Goal: Task Accomplishment & Management: Manage account settings

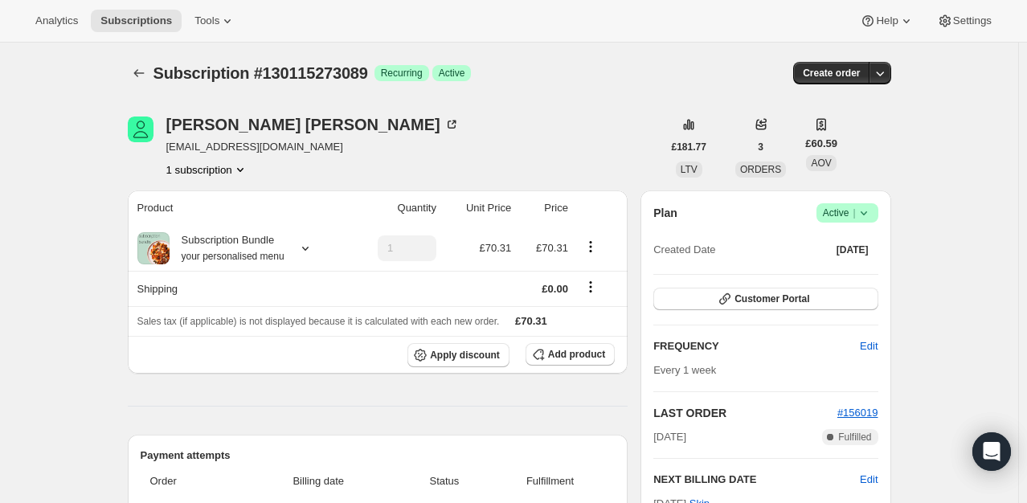
click at [862, 213] on icon at bounding box center [864, 213] width 16 height 16
click at [820, 277] on span "Cancel subscription" at bounding box center [852, 271] width 91 height 12
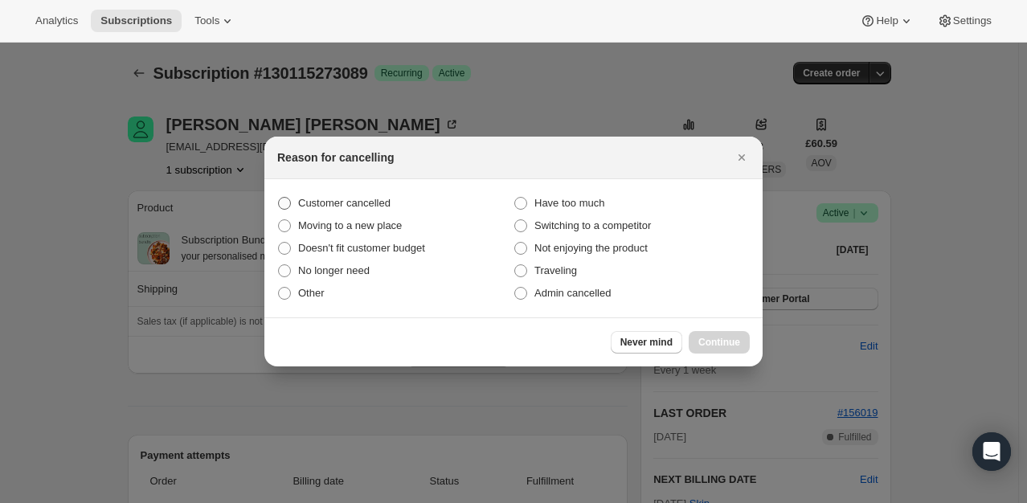
click at [380, 211] on span "Customer cancelled" at bounding box center [344, 203] width 92 height 16
click at [279, 198] on input "Customer cancelled" at bounding box center [278, 197] width 1 height 1
radio input "true"
click at [741, 344] on button "Continue" at bounding box center [719, 342] width 61 height 23
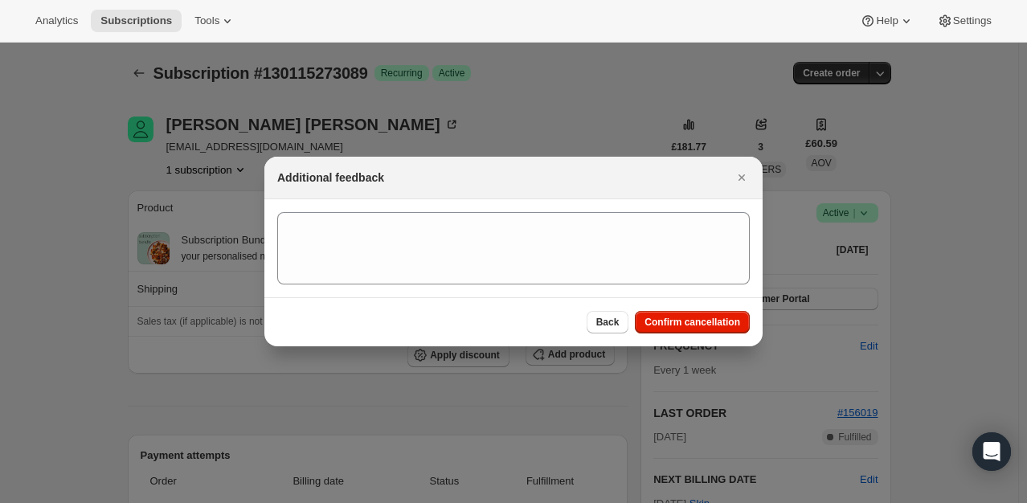
click at [699, 334] on div "Back Confirm cancellation" at bounding box center [513, 321] width 498 height 49
click at [697, 332] on button "Confirm cancellation" at bounding box center [692, 322] width 115 height 23
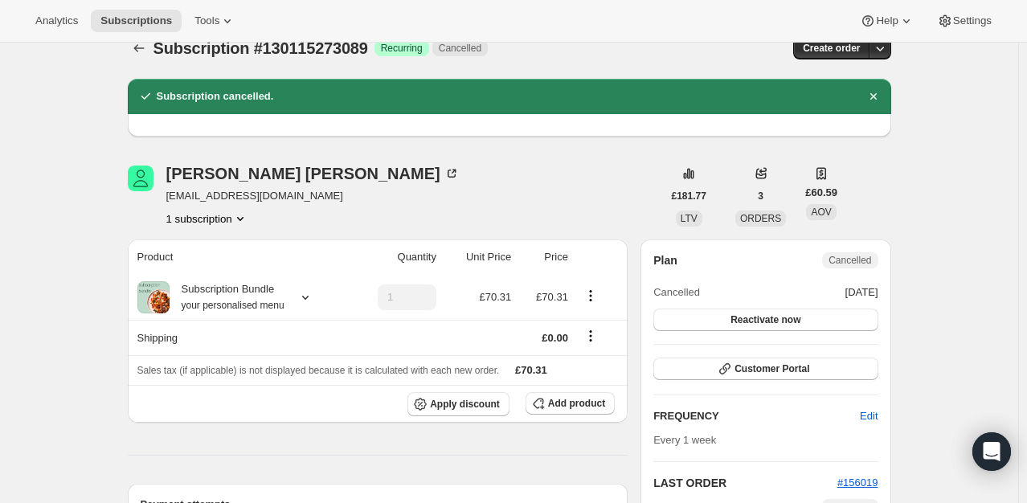
scroll to position [10, 0]
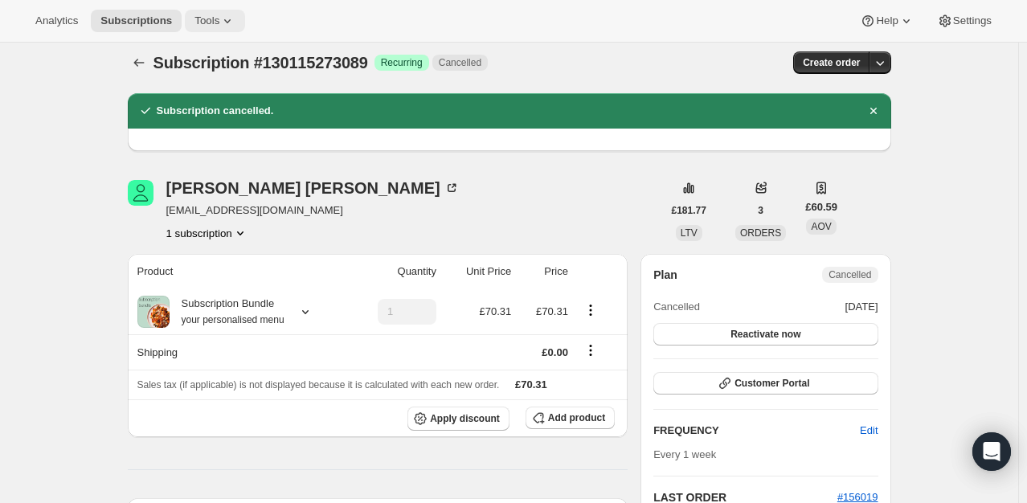
click at [209, 26] on span "Tools" at bounding box center [207, 20] width 25 height 13
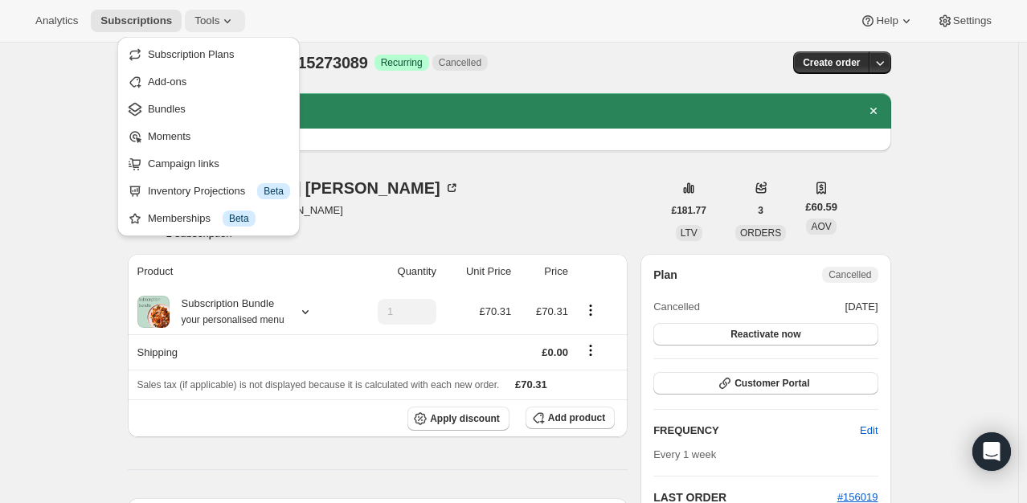
click at [207, 24] on span "Tools" at bounding box center [207, 20] width 25 height 13
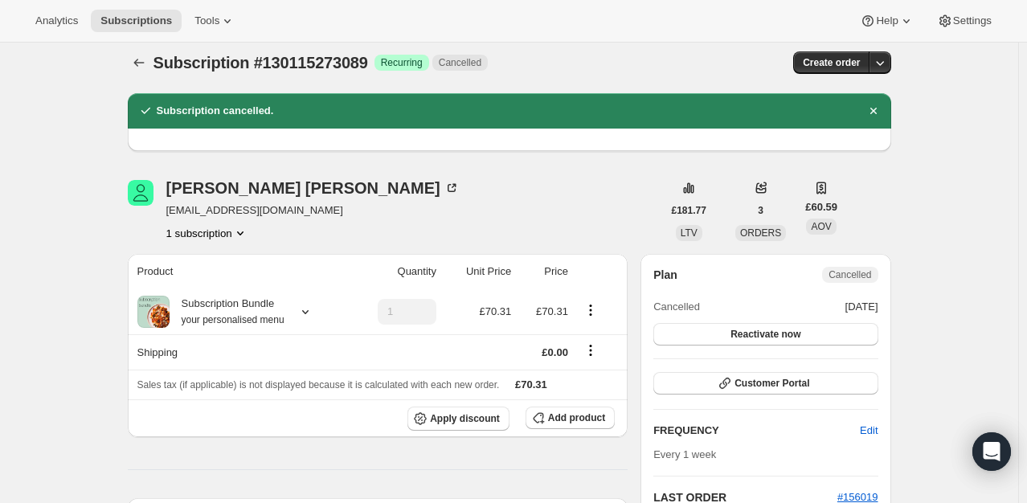
click at [504, 182] on div "Laura Terrell lauaterrell@outlook.com 1 subscription" at bounding box center [395, 210] width 535 height 61
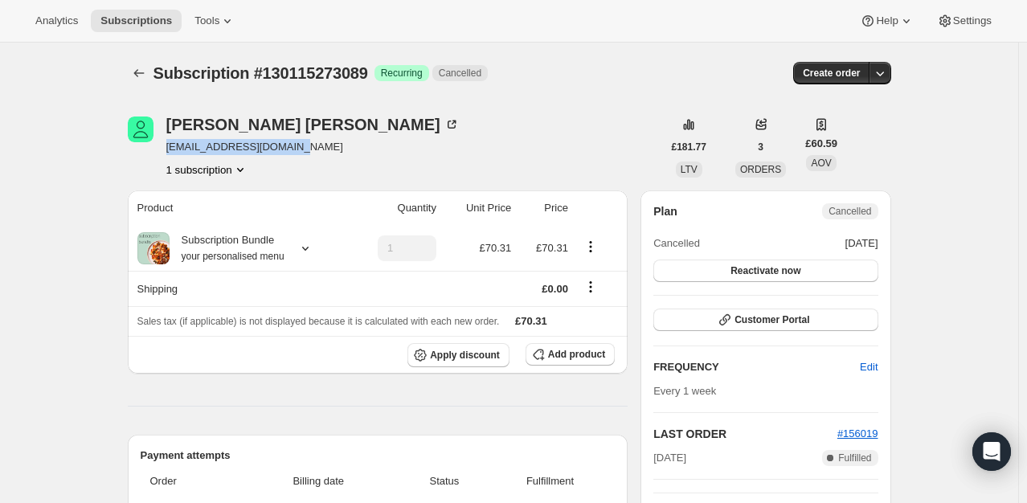
drag, startPoint x: 297, startPoint y: 150, endPoint x: 164, endPoint y: 151, distance: 132.6
click at [164, 151] on div "Laura Terrell lauaterrell@outlook.com 1 subscription" at bounding box center [395, 147] width 535 height 61
copy span "lauaterrell@outlook.com"
click at [233, 125] on div "Laura Terrell" at bounding box center [312, 125] width 293 height 16
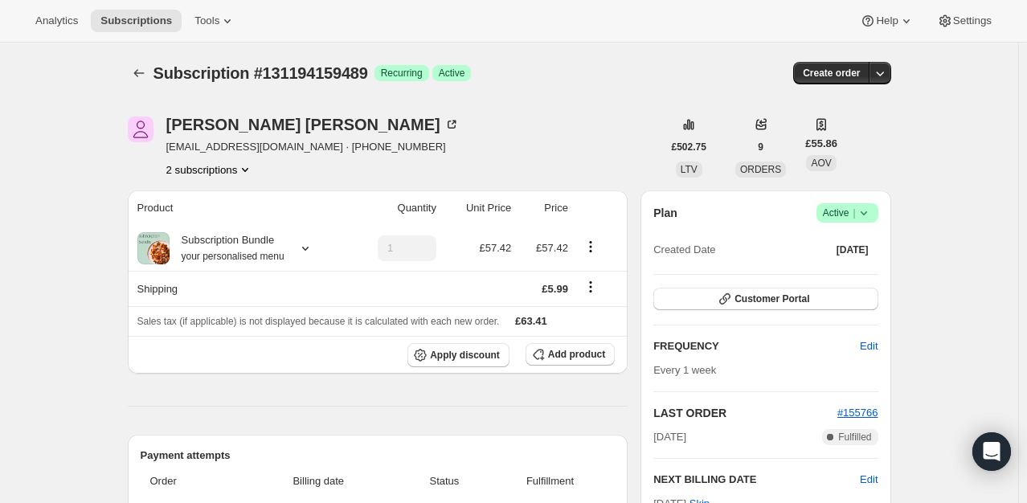
click at [868, 209] on icon at bounding box center [864, 213] width 16 height 16
click at [833, 268] on span "Cancel subscription" at bounding box center [852, 271] width 91 height 12
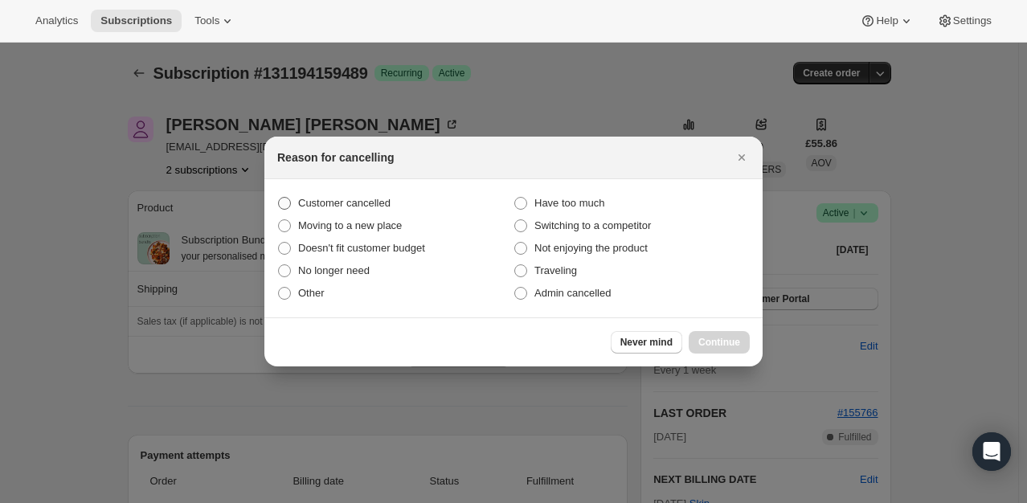
click at [376, 211] on label "Customer cancelled" at bounding box center [395, 203] width 236 height 23
click at [279, 198] on input "Customer cancelled" at bounding box center [278, 197] width 1 height 1
radio input "true"
click at [715, 339] on span "Continue" at bounding box center [720, 342] width 42 height 13
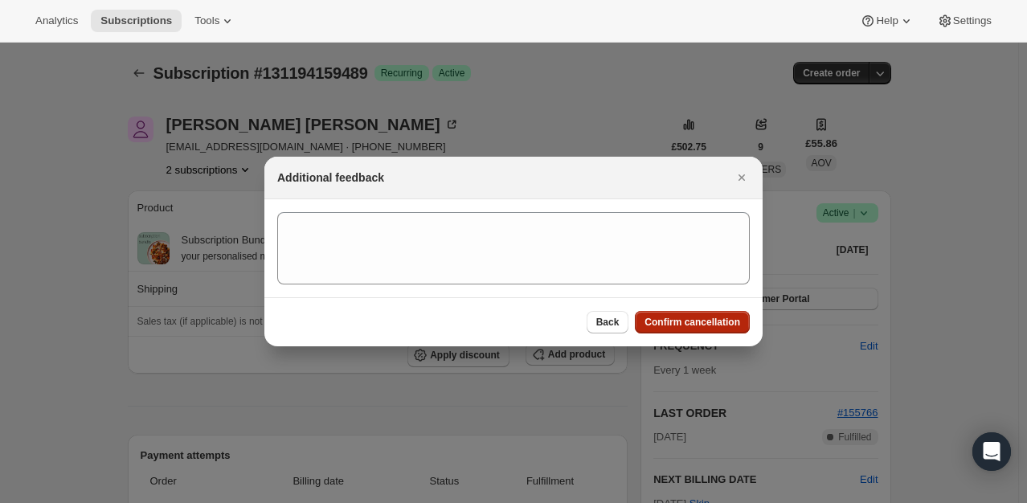
click at [669, 312] on button "Confirm cancellation" at bounding box center [692, 322] width 115 height 23
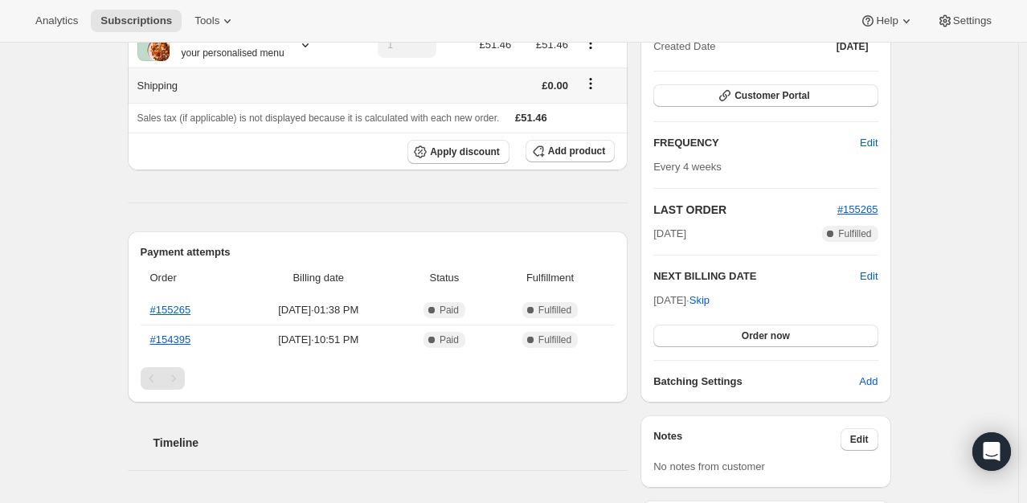
scroll to position [241, 0]
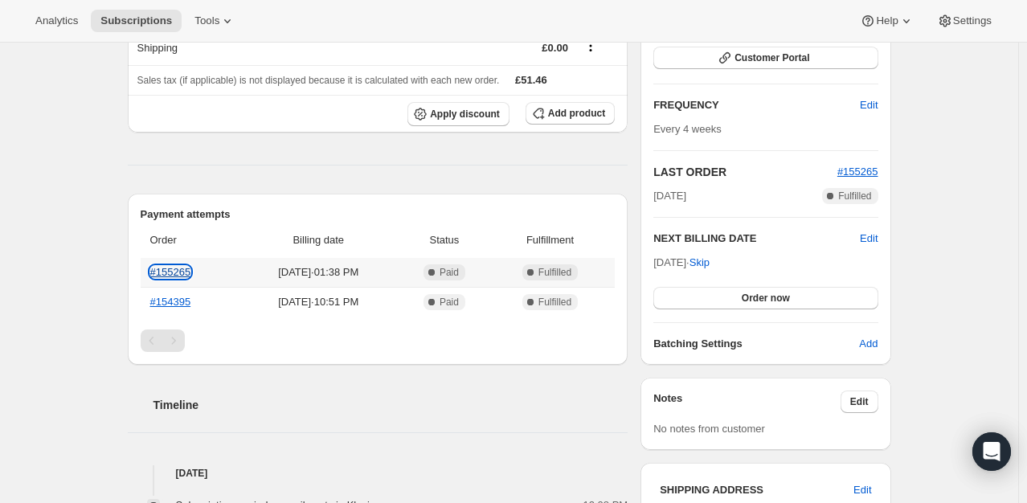
click at [182, 273] on link "#155265" at bounding box center [170, 272] width 41 height 12
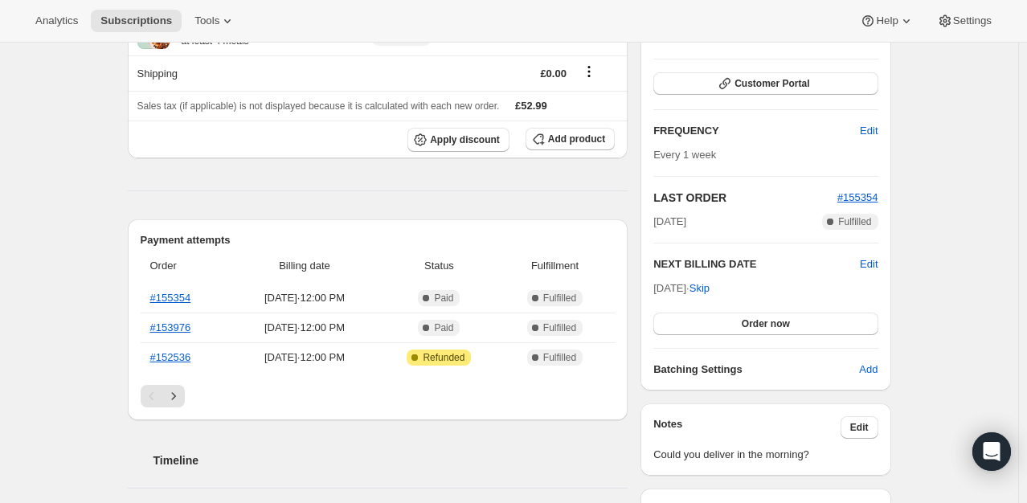
scroll to position [241, 0]
